Goal: Task Accomplishment & Management: Manage account settings

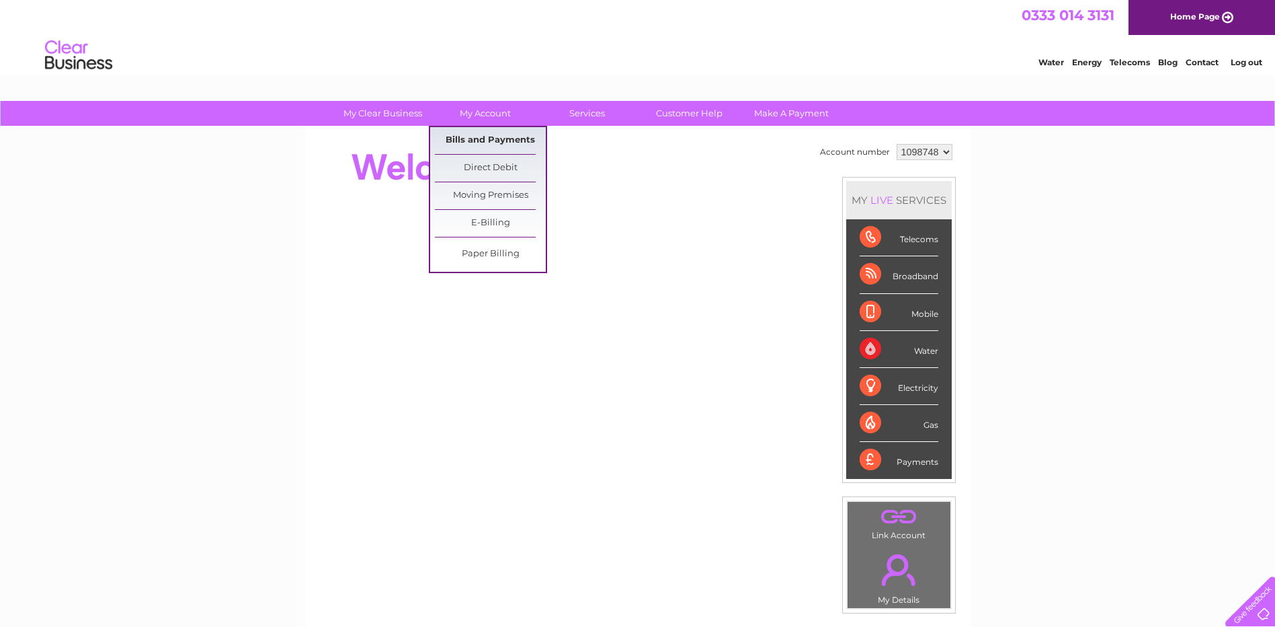
click at [500, 136] on link "Bills and Payments" at bounding box center [490, 140] width 111 height 27
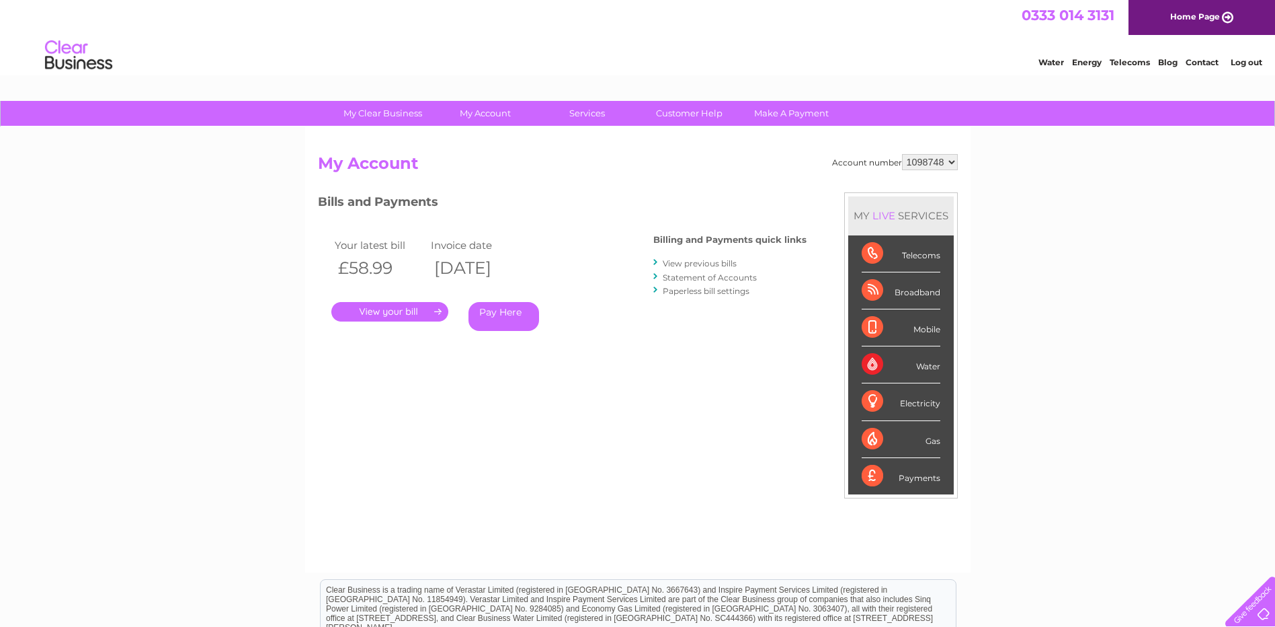
click at [416, 306] on link "." at bounding box center [389, 311] width 117 height 19
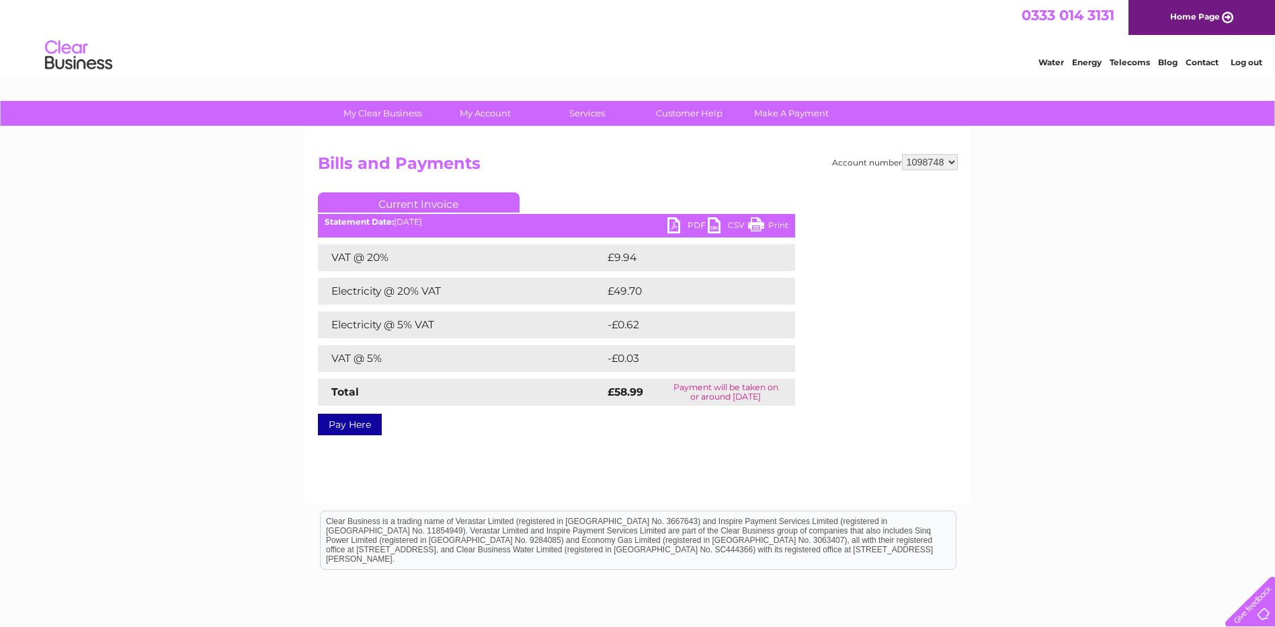
click at [672, 221] on link "PDF" at bounding box center [688, 226] width 40 height 19
drag, startPoint x: 767, startPoint y: 222, endPoint x: 324, endPoint y: 338, distance: 457.9
click at [767, 222] on link "Print" at bounding box center [768, 226] width 40 height 19
